Goal: Task Accomplishment & Management: Manage account settings

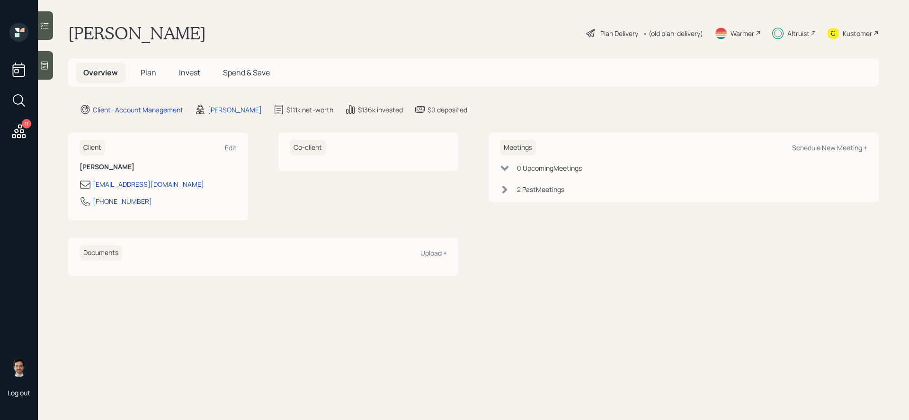
click at [189, 69] on span "Invest" at bounding box center [189, 72] width 21 height 10
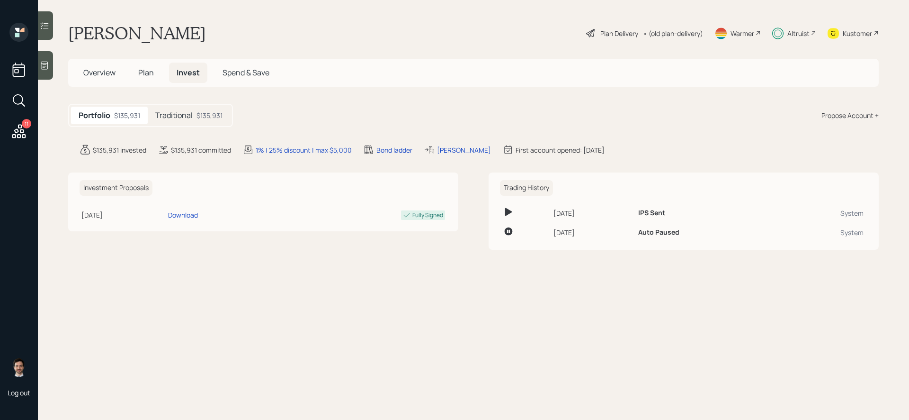
click at [16, 137] on icon at bounding box center [18, 131] width 17 height 17
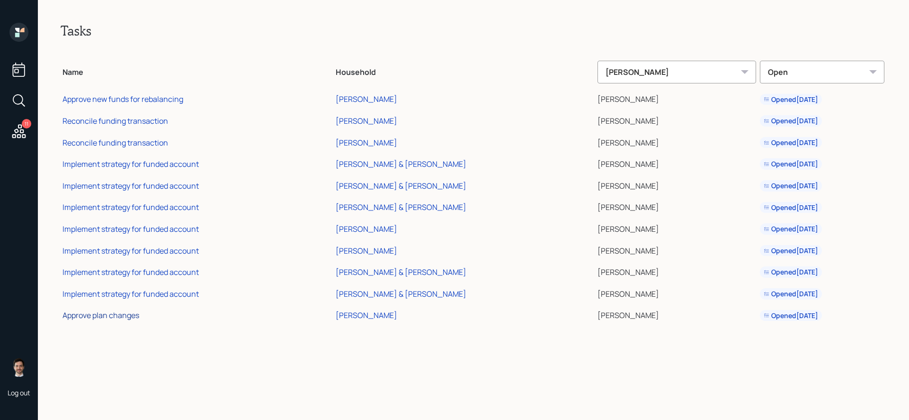
click at [108, 315] on div "Approve plan changes" at bounding box center [101, 315] width 77 height 10
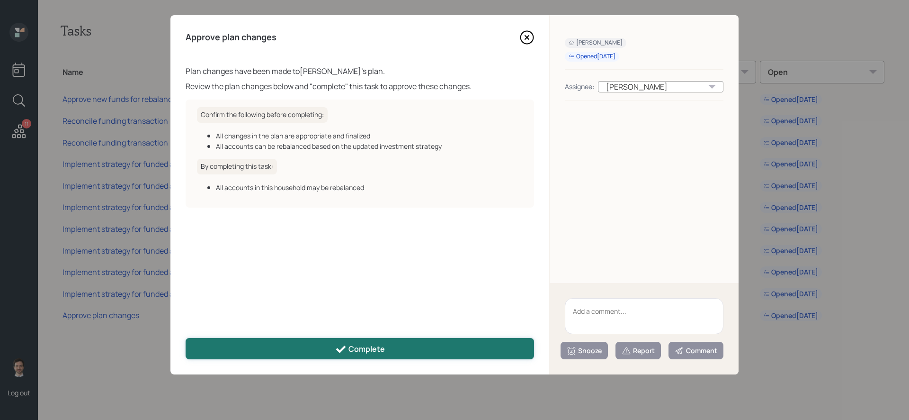
click at [417, 348] on button "Complete" at bounding box center [360, 348] width 349 height 21
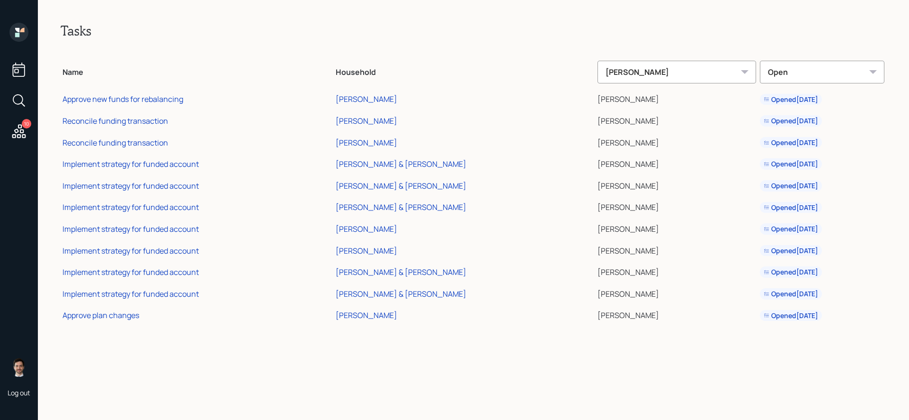
click at [180, 373] on div "Tasks Name Household [PERSON_NAME] Open Approve new funds for rebalancing [PERS…" at bounding box center [474, 210] width 872 height 420
click at [234, 351] on div "Tasks Name Household Jonah Coleman Open Approve new funds for rebalancing Robin…" at bounding box center [474, 210] width 872 height 420
click at [153, 166] on div "Implement strategy for funded account" at bounding box center [131, 164] width 136 height 10
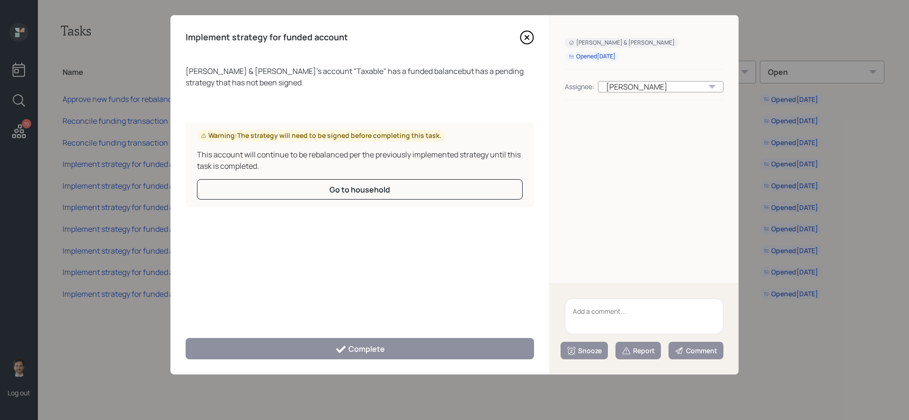
click at [639, 325] on textarea at bounding box center [644, 316] width 159 height 36
type textarea "Legacy"
click at [590, 351] on div "Snooze" at bounding box center [584, 350] width 35 height 9
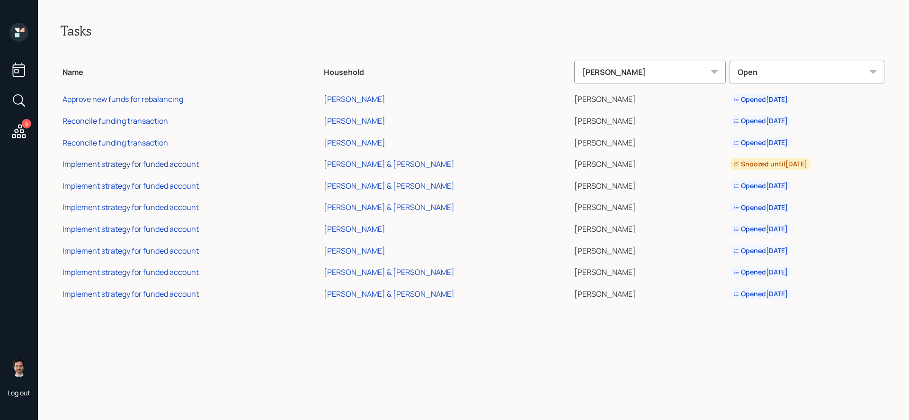
click at [177, 163] on div "Implement strategy for funded account" at bounding box center [131, 164] width 136 height 10
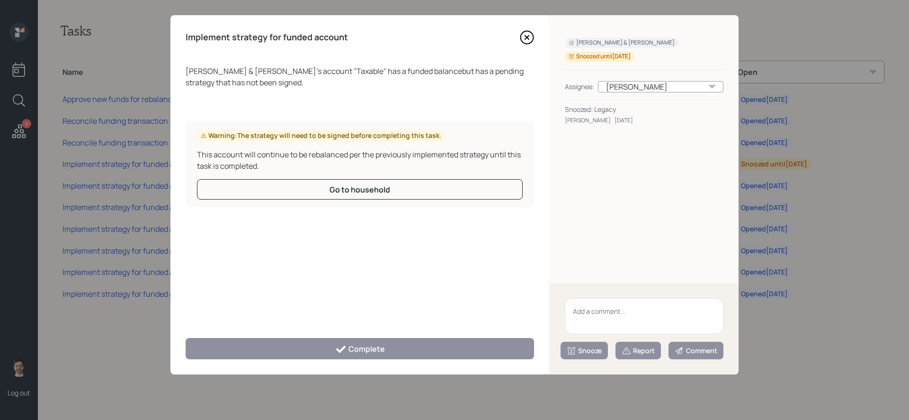
click at [616, 324] on textarea at bounding box center [644, 316] width 159 height 36
type textarea "Legacy"
click at [590, 353] on div "Snooze" at bounding box center [584, 350] width 35 height 9
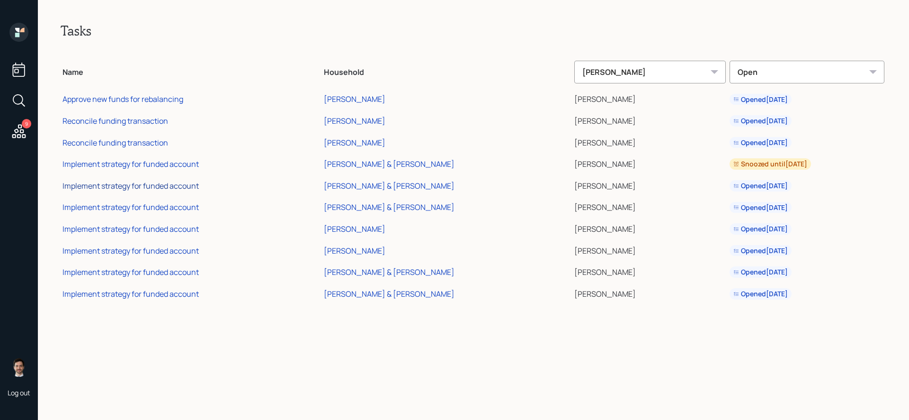
click at [185, 186] on div "Implement strategy for funded account" at bounding box center [131, 185] width 136 height 10
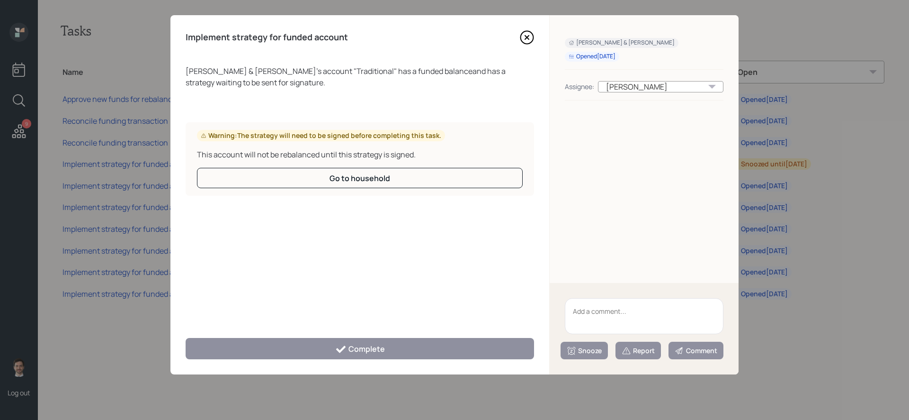
click at [531, 41] on icon at bounding box center [527, 37] width 14 height 14
